Goal: Transaction & Acquisition: Subscribe to service/newsletter

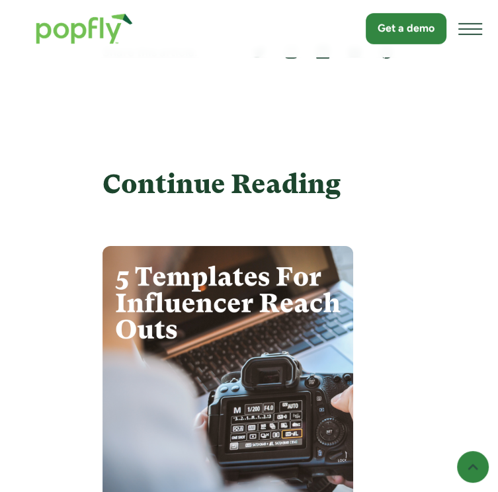
scroll to position [7054, 0]
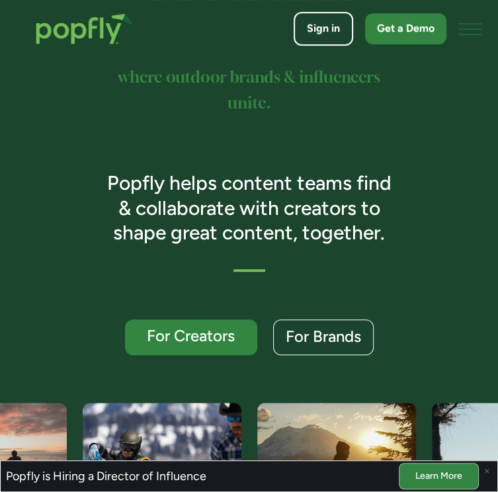
scroll to position [209, 0]
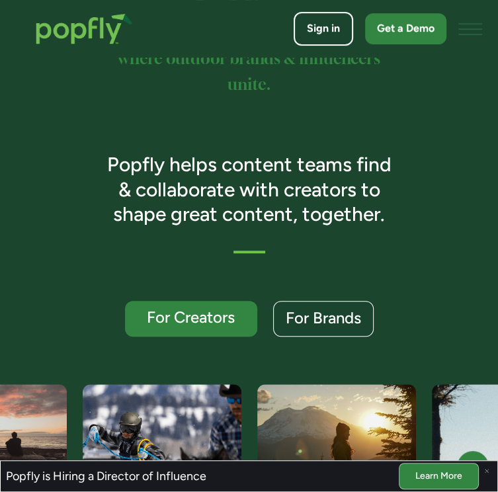
click at [209, 325] on div "For Creators" at bounding box center [191, 317] width 108 height 15
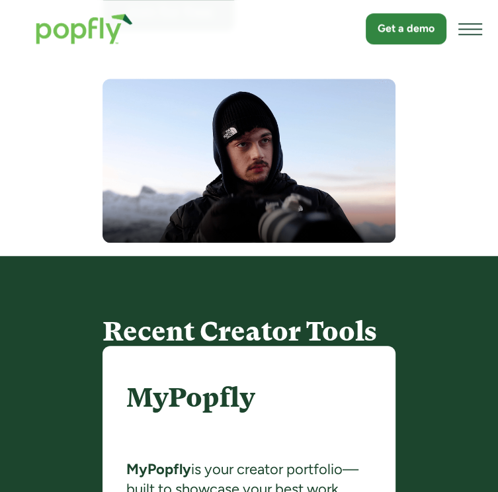
scroll to position [478, 0]
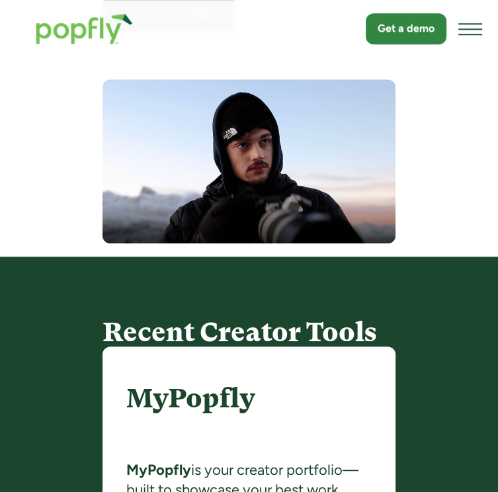
click at [141, 32] on link "Join for free" at bounding box center [168, 14] width 132 height 36
